Goal: Navigation & Orientation: Find specific page/section

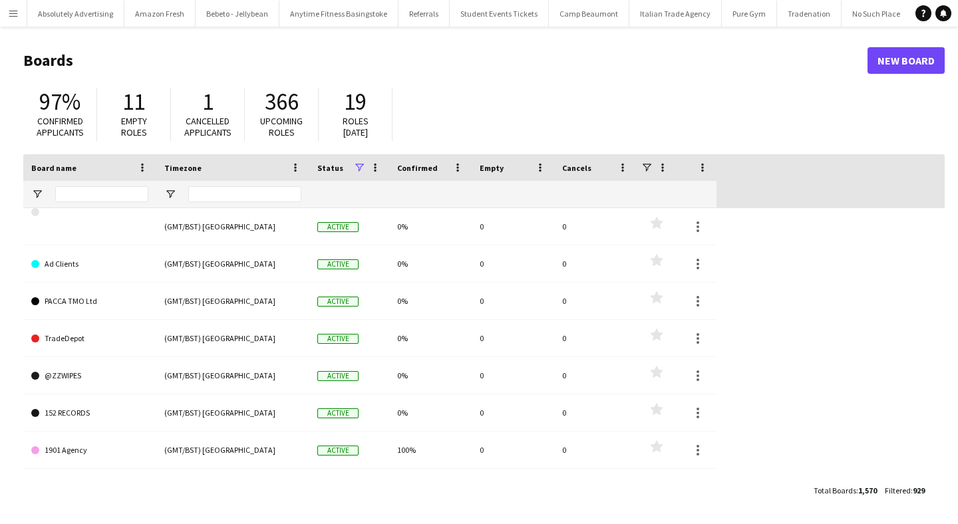
click at [13, 18] on app-icon "Menu" at bounding box center [13, 13] width 11 height 11
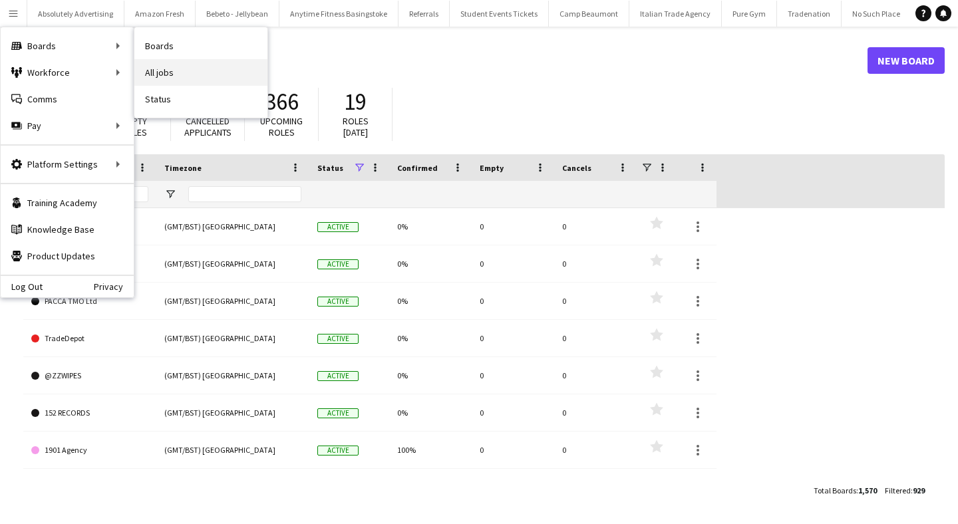
click at [181, 62] on link "All jobs" at bounding box center [200, 72] width 133 height 27
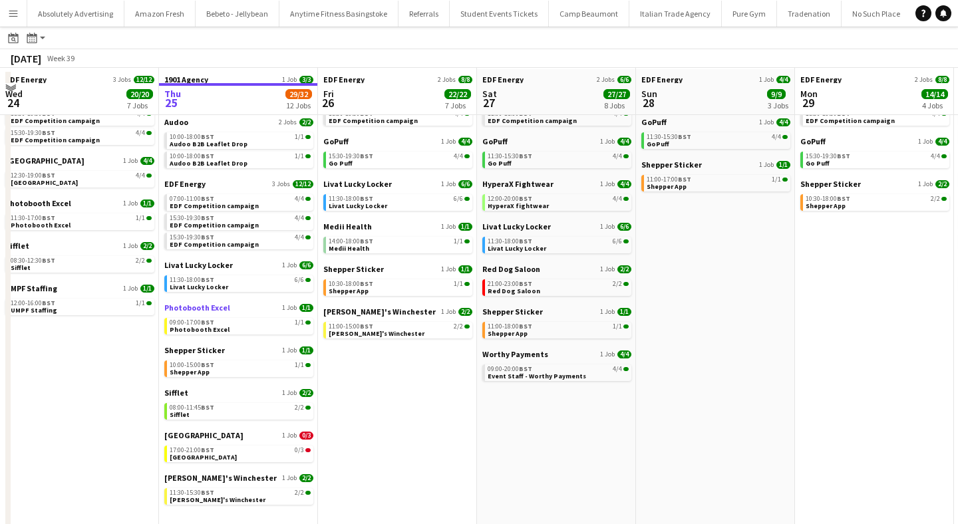
scroll to position [83, 0]
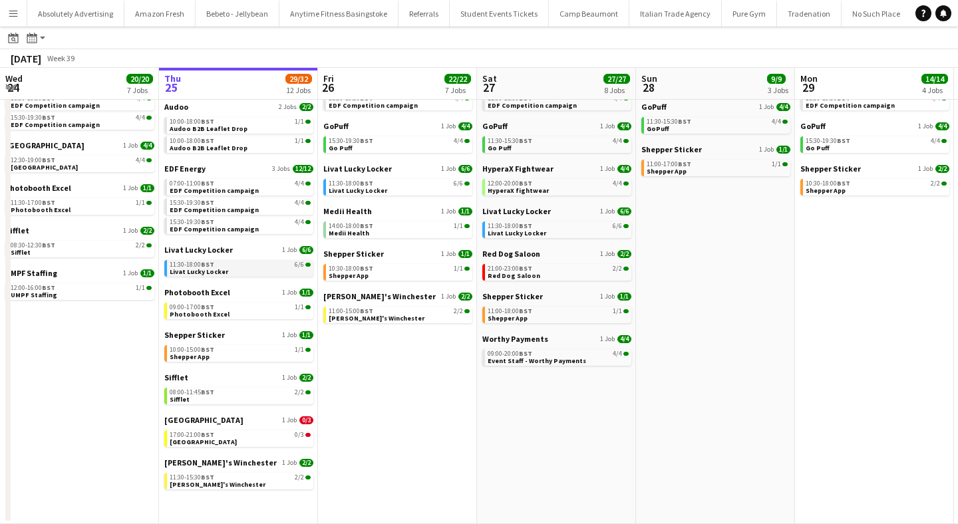
click at [201, 267] on span "11:30-18:00 BST" at bounding box center [192, 264] width 45 height 7
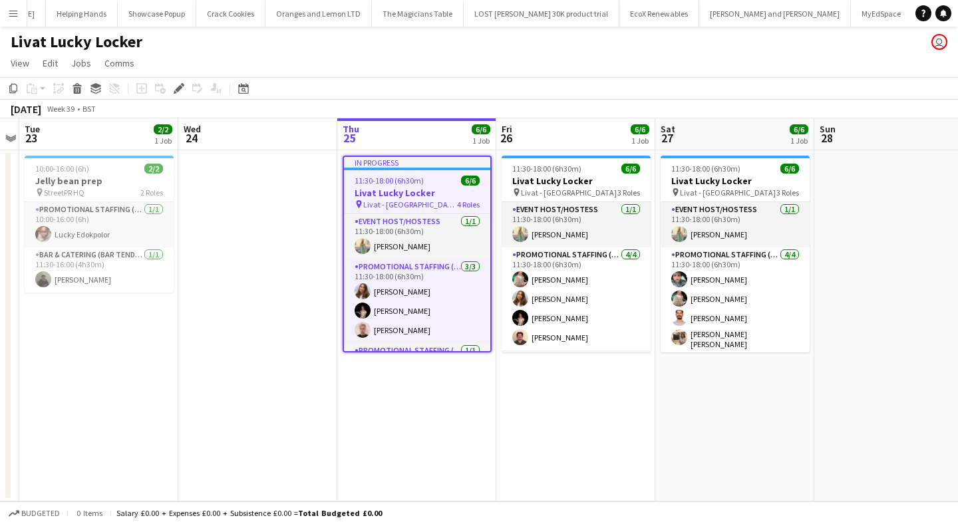
scroll to position [0, 48251]
